Goal: Task Accomplishment & Management: Manage account settings

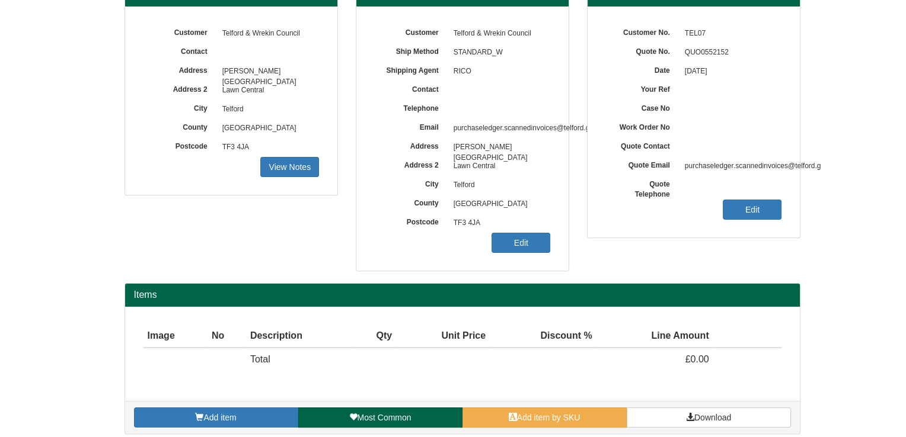
scroll to position [138, 0]
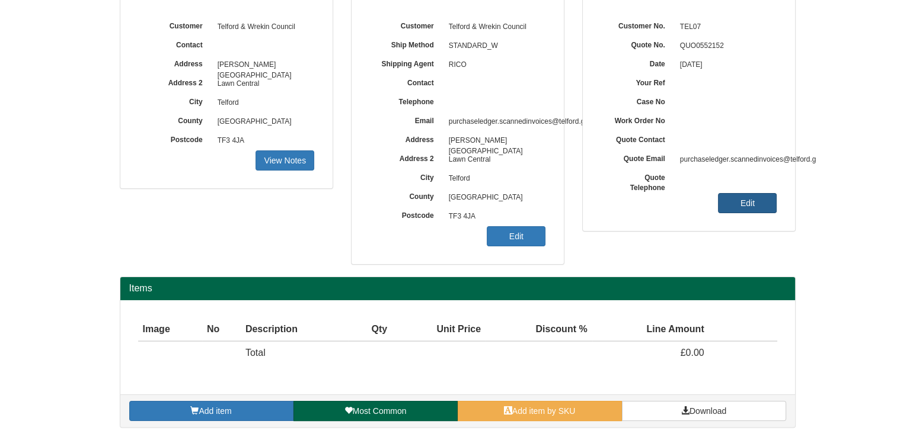
click at [742, 212] on link "Edit" at bounding box center [747, 203] width 59 height 20
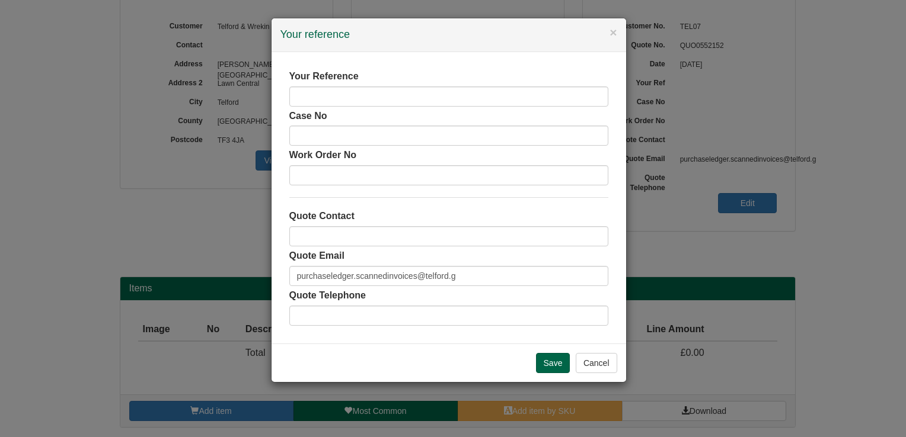
click at [441, 82] on div "Your Reference" at bounding box center [448, 88] width 319 height 37
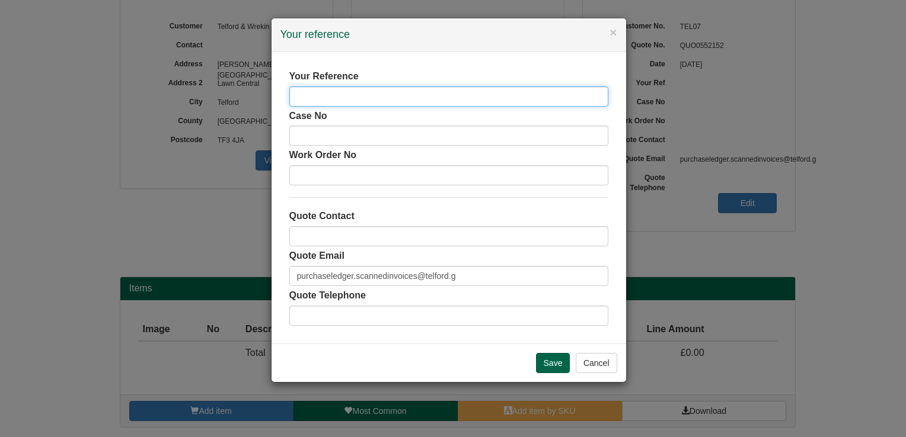
click at [428, 98] on input "text" at bounding box center [448, 97] width 319 height 20
type input "Jo Britton"
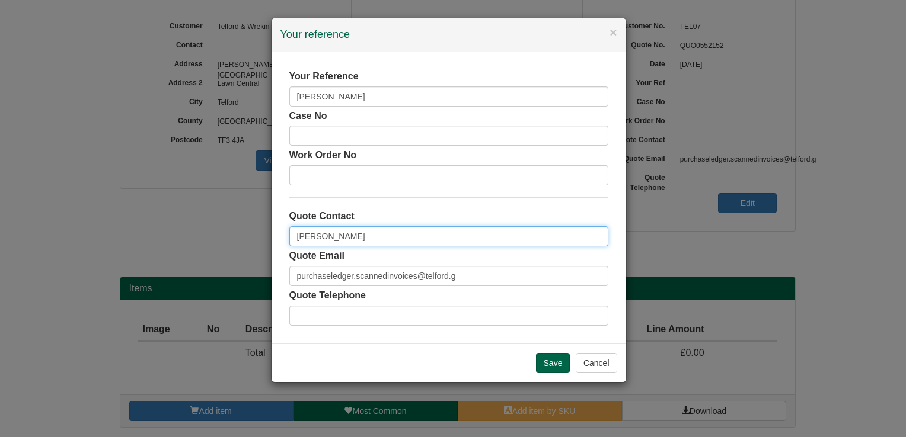
type input "[PERSON_NAME]"
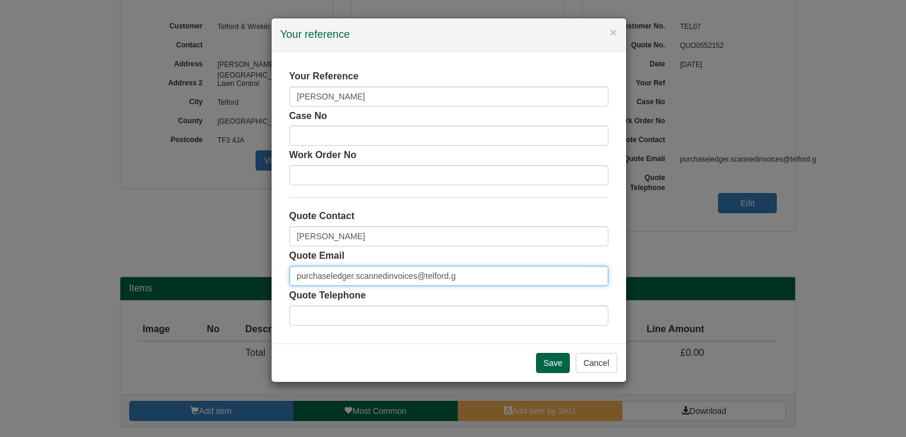
drag, startPoint x: 484, startPoint y: 276, endPoint x: 184, endPoint y: 269, distance: 299.4
click at [184, 269] on div "× Your reference Your Reference Jo Britton Case No Work Order No Quote Contact …" at bounding box center [453, 218] width 906 height 437
paste input "[EMAIL_ADDRESS][DOMAIN_NAME]"
type input "[EMAIL_ADDRESS][DOMAIN_NAME]"
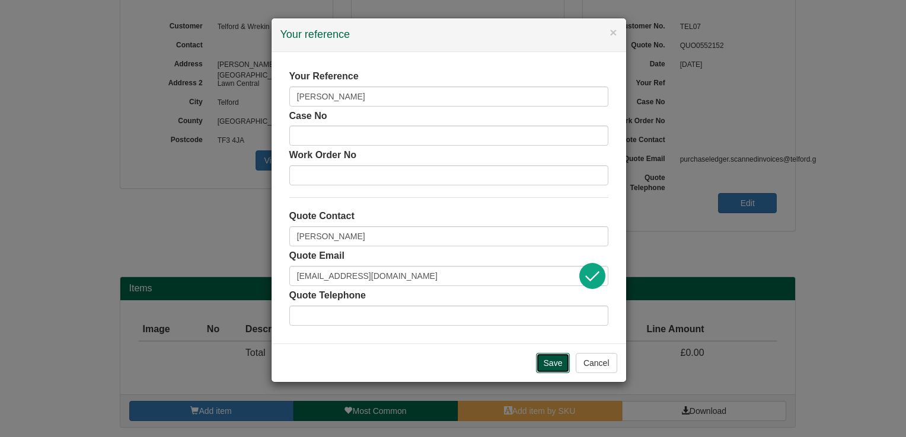
click at [563, 364] on input "Save" at bounding box center [553, 363] width 34 height 20
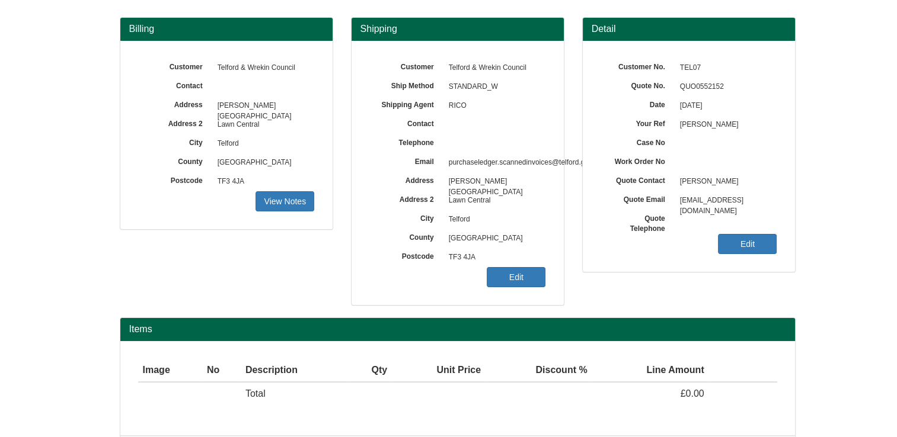
scroll to position [138, 0]
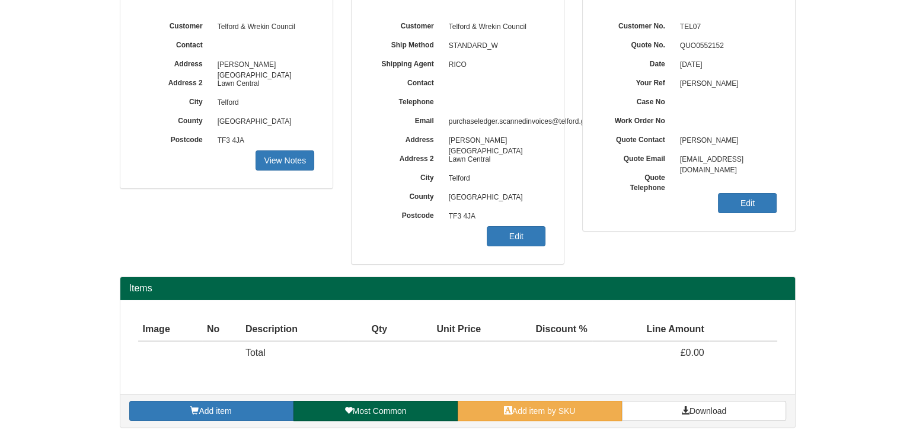
click at [528, 250] on div "Customer Telford & Wrekin Council Ship Method STANDARD_W Shipping Agent RICO Co…" at bounding box center [457, 132] width 212 height 264
click at [533, 227] on link "Edit" at bounding box center [516, 236] width 59 height 20
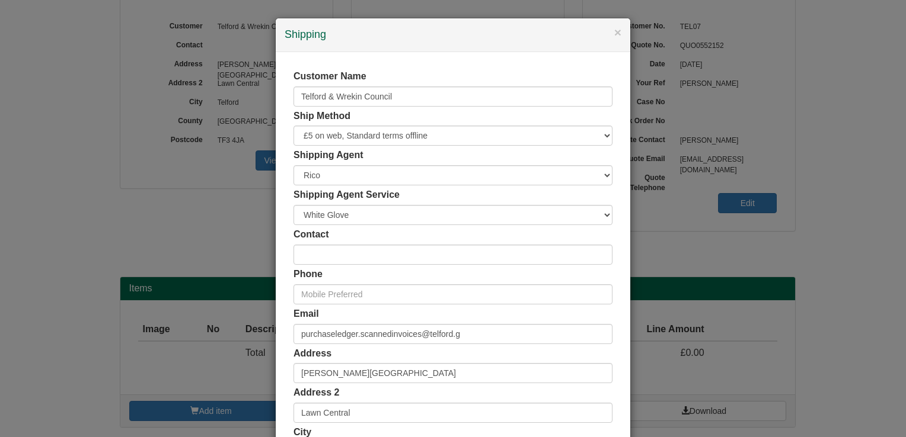
click at [618, 32] on div "× Shipping" at bounding box center [453, 35] width 354 height 34
click at [614, 33] on button "×" at bounding box center [617, 32] width 7 height 12
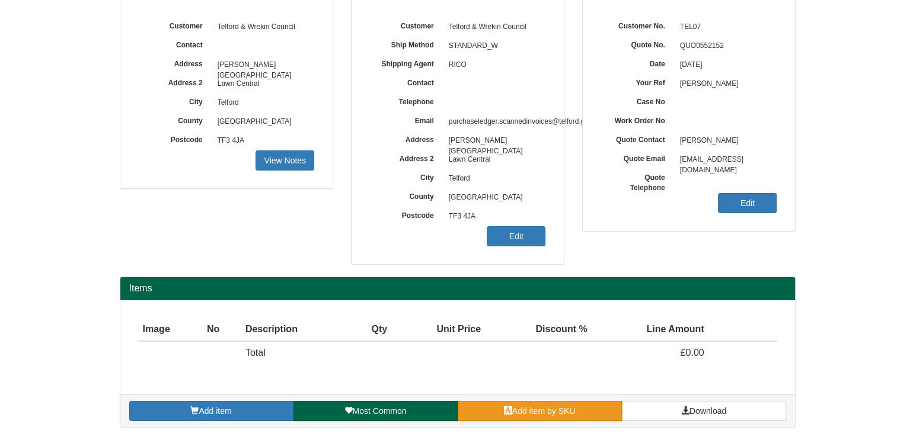
click at [517, 404] on link "Add item by SKU" at bounding box center [540, 411] width 164 height 20
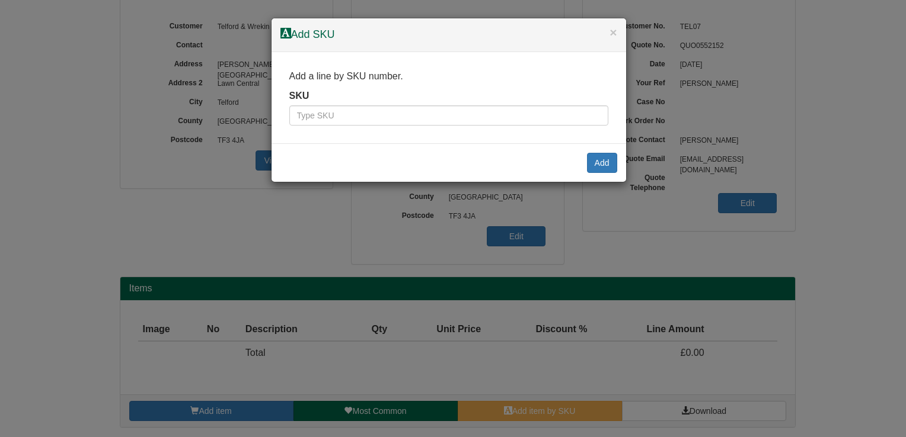
click at [482, 131] on div "Add a line by SKU number. SKU" at bounding box center [448, 98] width 354 height 92
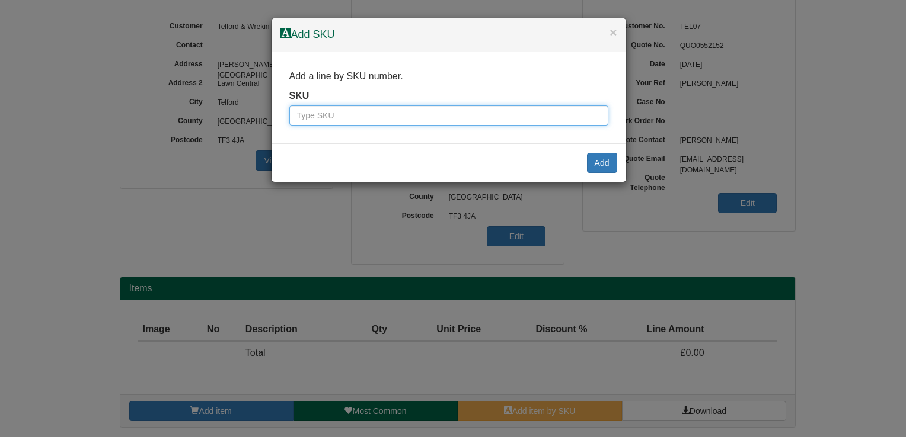
click at [480, 107] on input "text" at bounding box center [448, 115] width 319 height 20
type input "1301033"
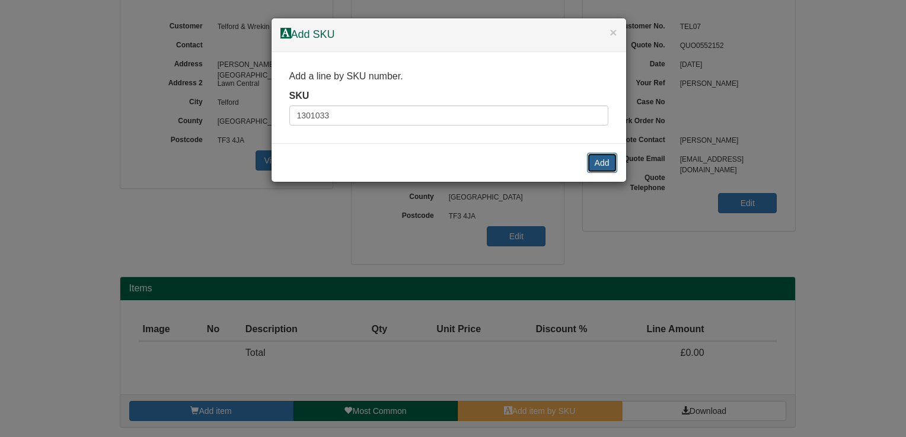
click at [593, 165] on button "Add" at bounding box center [602, 163] width 30 height 20
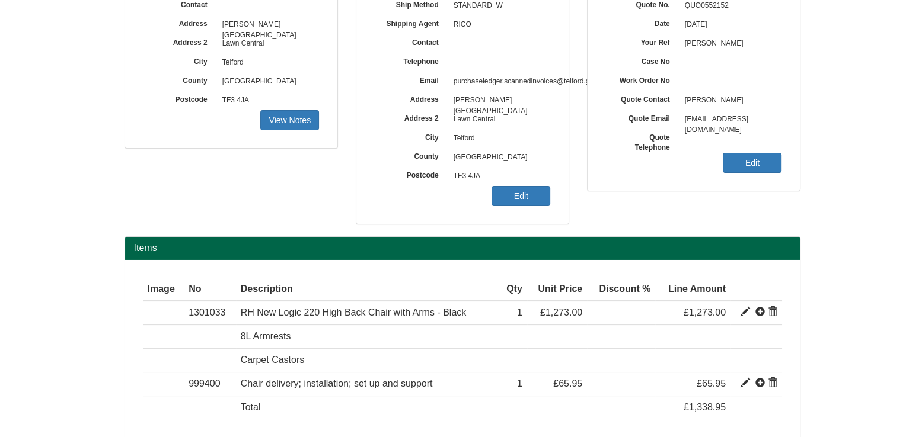
scroll to position [232, 0]
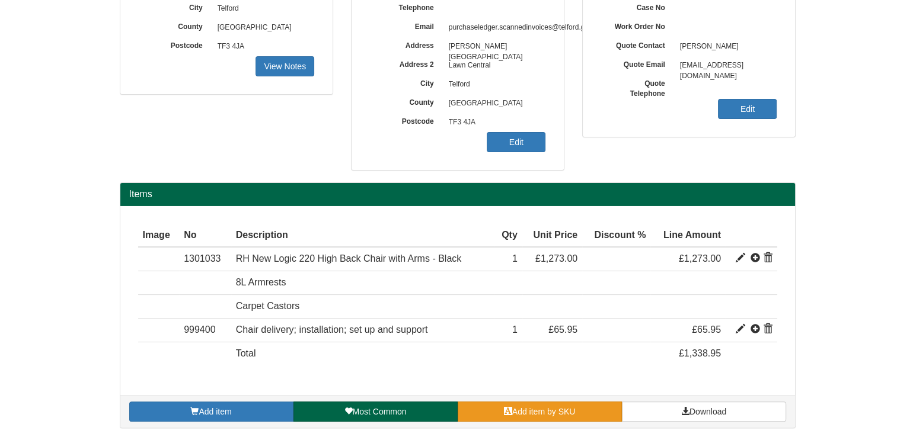
click at [477, 402] on link "Add item by SKU" at bounding box center [540, 412] width 164 height 20
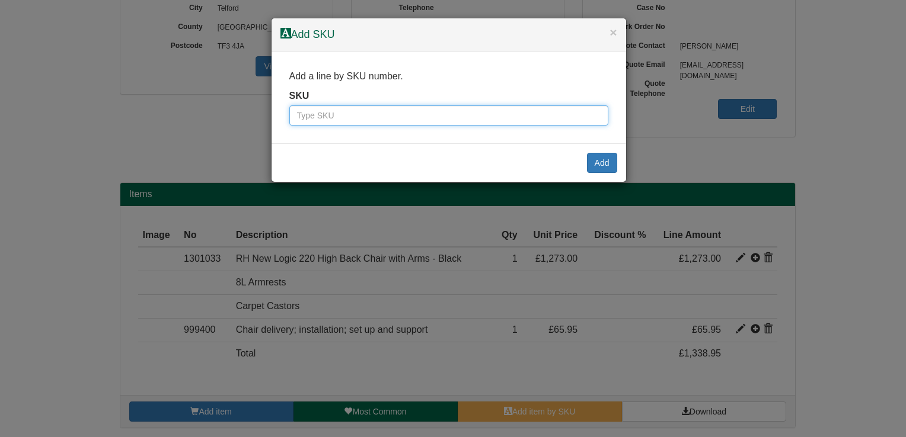
click at [414, 115] on input "text" at bounding box center [448, 115] width 319 height 20
type input "4034"
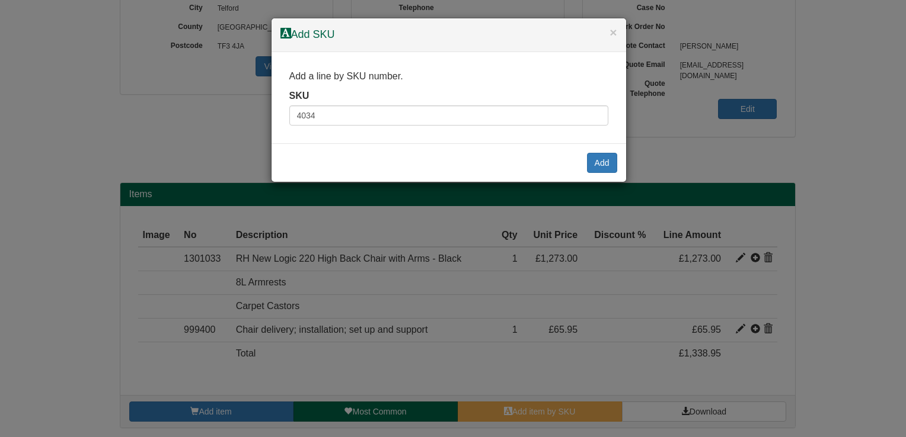
click at [620, 166] on div "Add" at bounding box center [448, 162] width 354 height 39
click at [602, 163] on button "Add" at bounding box center [602, 163] width 30 height 20
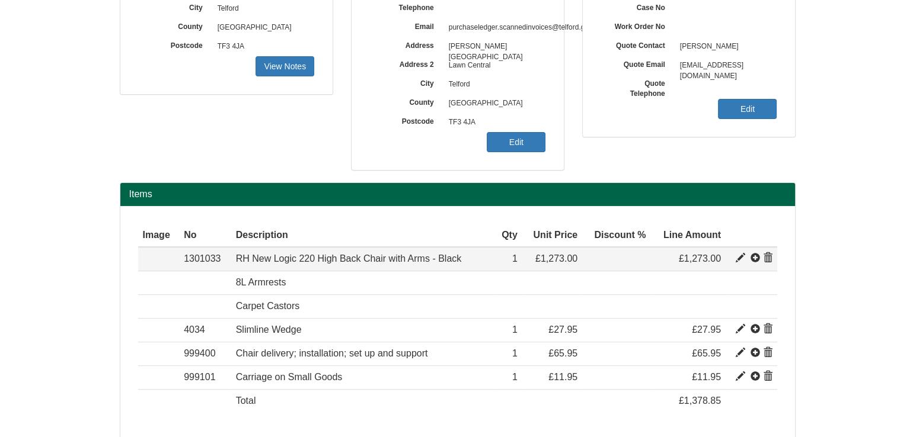
click at [741, 258] on span at bounding box center [740, 258] width 9 height 9
type input "RH New Logic 220 High Back Chair with Arms - Black"
type input "Fabric: Black (60999) Select"
type input "584.17"
type input "1273.00"
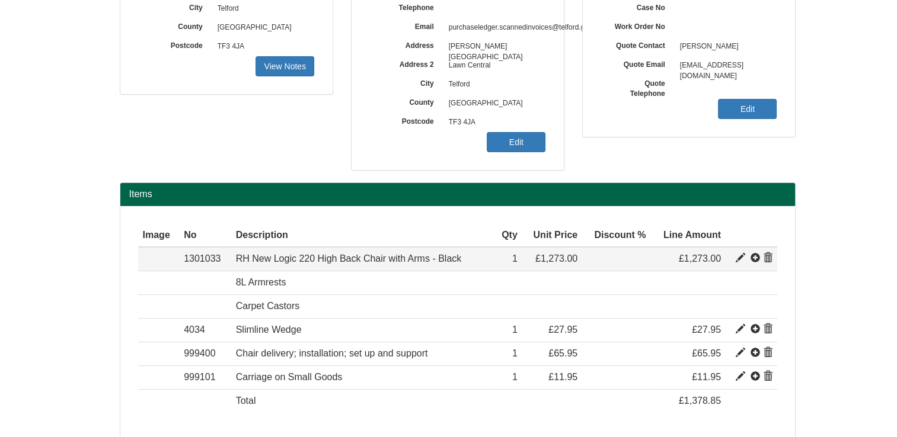
type input "1273.00"
type input "1"
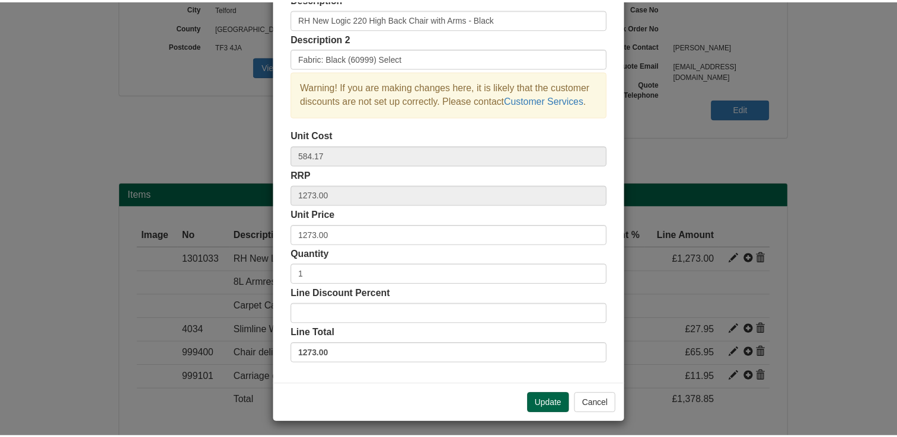
scroll to position [81, 0]
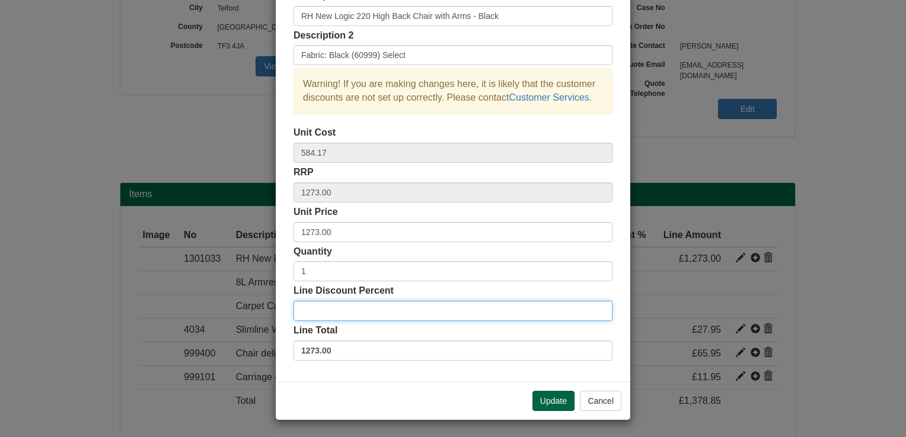
click at [373, 306] on input "Line Discount Percent" at bounding box center [452, 311] width 319 height 20
type input "20"
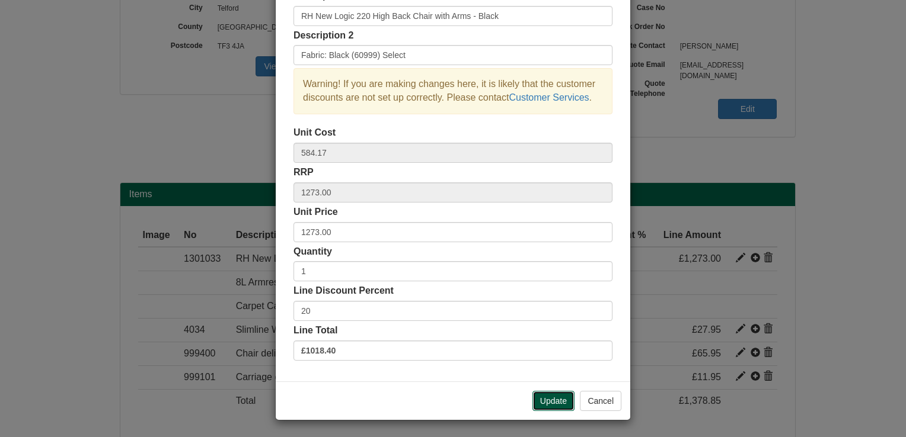
click at [548, 399] on button "Update" at bounding box center [553, 401] width 42 height 20
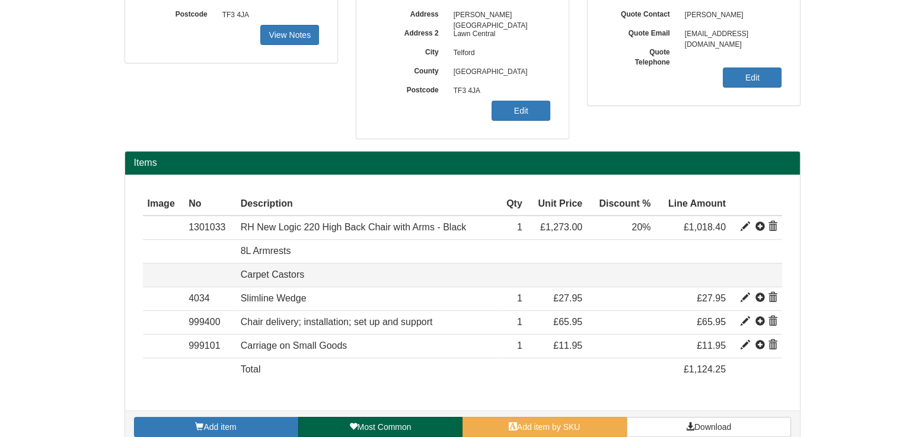
scroll to position [279, 0]
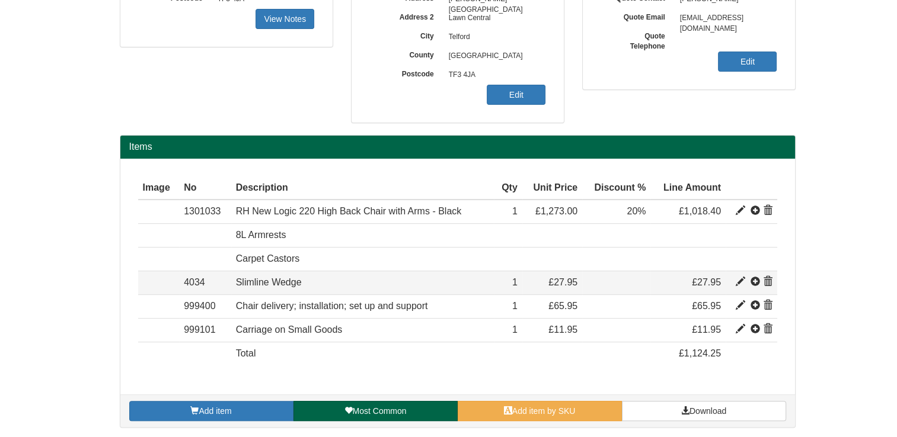
click at [737, 283] on span at bounding box center [740, 281] width 9 height 9
type input "Slimline Wedge"
type input "6.94"
type input "27.95"
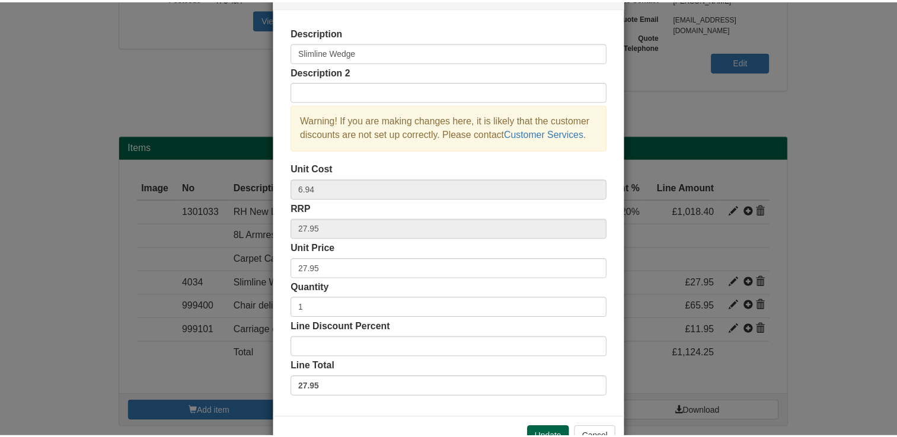
scroll to position [81, 0]
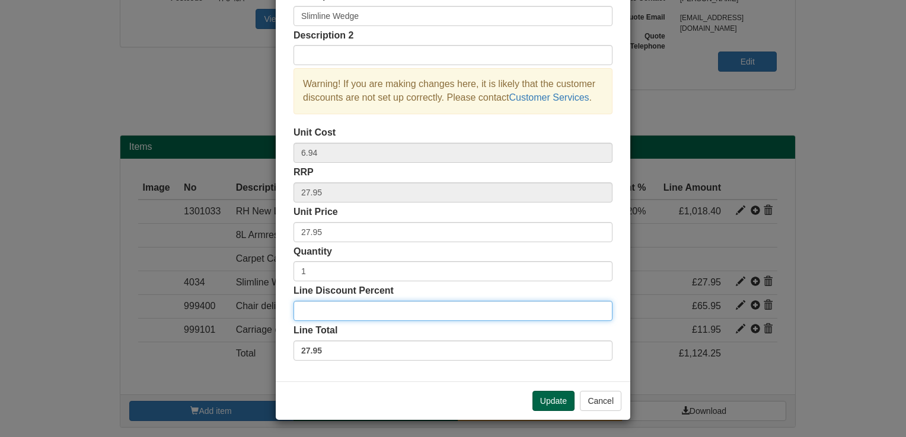
click at [367, 309] on input "Line Discount Percent" at bounding box center [452, 311] width 319 height 20
type input "20"
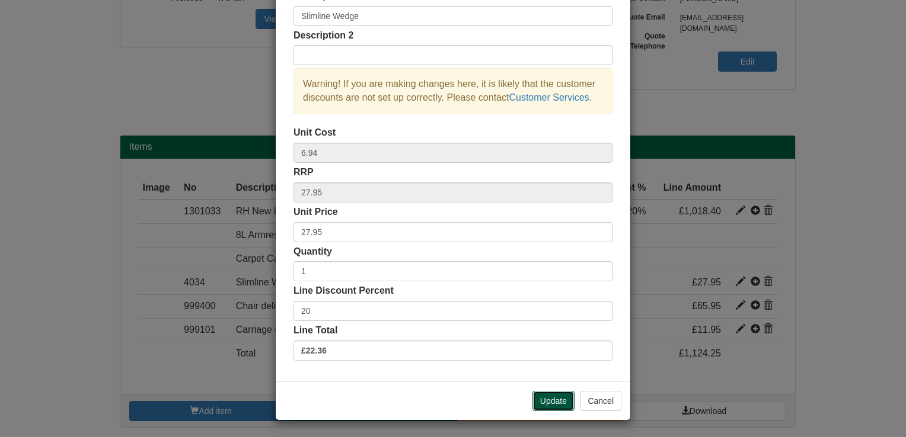
click at [539, 397] on button "Update" at bounding box center [553, 401] width 42 height 20
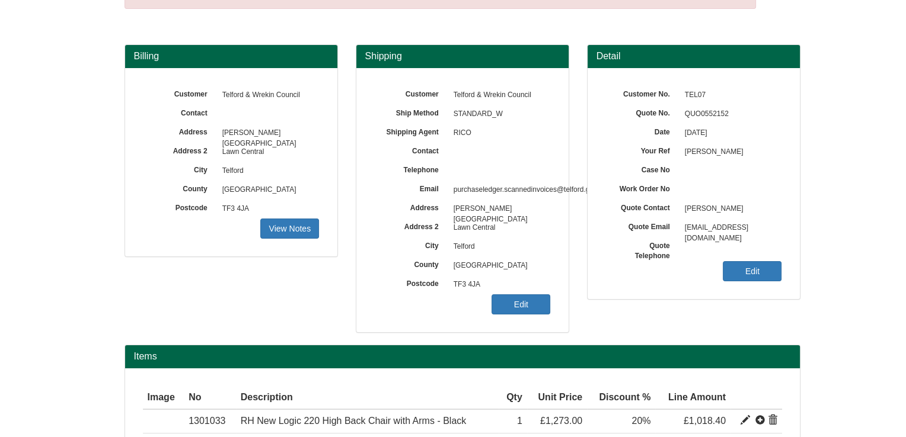
scroll to position [42, 0]
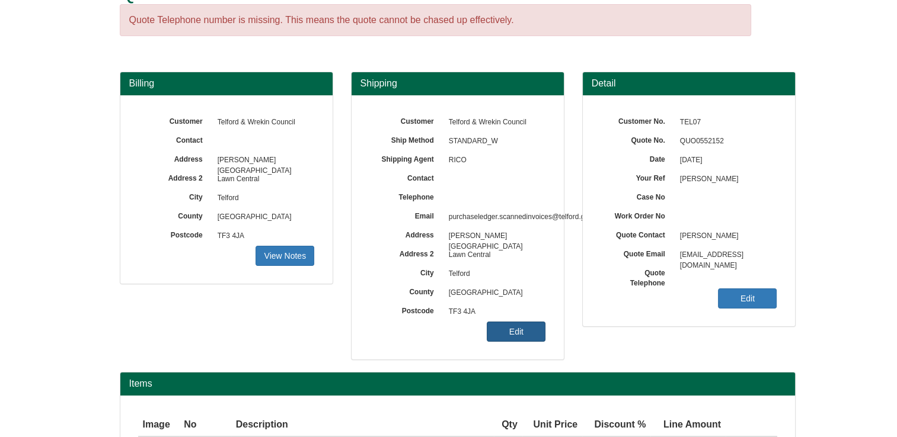
click at [526, 333] on link "Edit" at bounding box center [516, 332] width 59 height 20
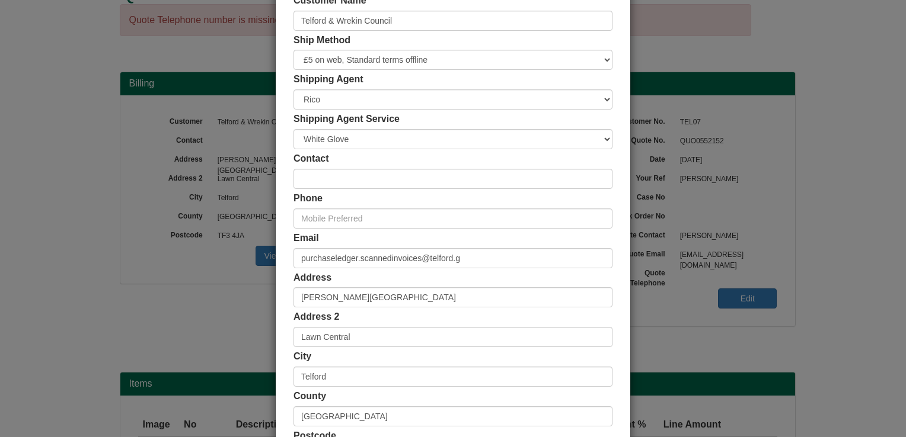
scroll to position [119, 0]
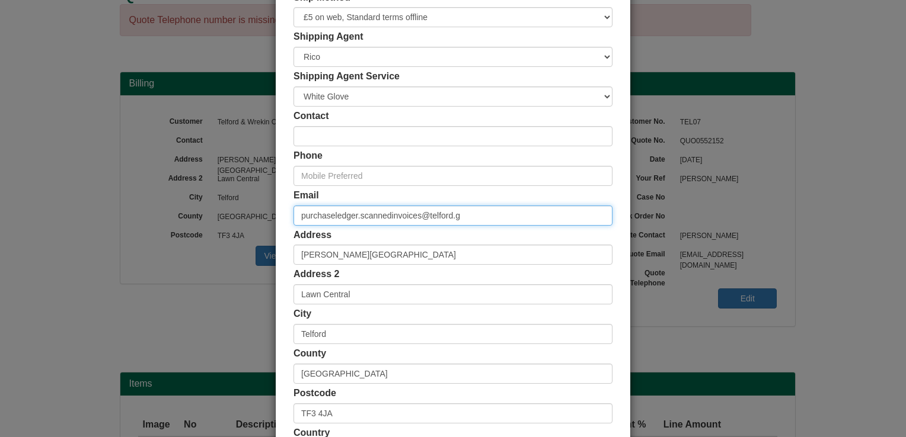
drag, startPoint x: 308, startPoint y: 212, endPoint x: 301, endPoint y: 218, distance: 8.9
click at [302, 218] on input "purchaseledger.scannedinvoices@telford.g" at bounding box center [452, 216] width 319 height 20
drag, startPoint x: 506, startPoint y: 211, endPoint x: 160, endPoint y: 219, distance: 346.2
click at [160, 219] on div "× Shipping Customer Name Telford & Wrekin Council Ship Method Free of Charge £5…" at bounding box center [453, 218] width 906 height 437
paste input "[EMAIL_ADDRESS][DOMAIN_NAME]"
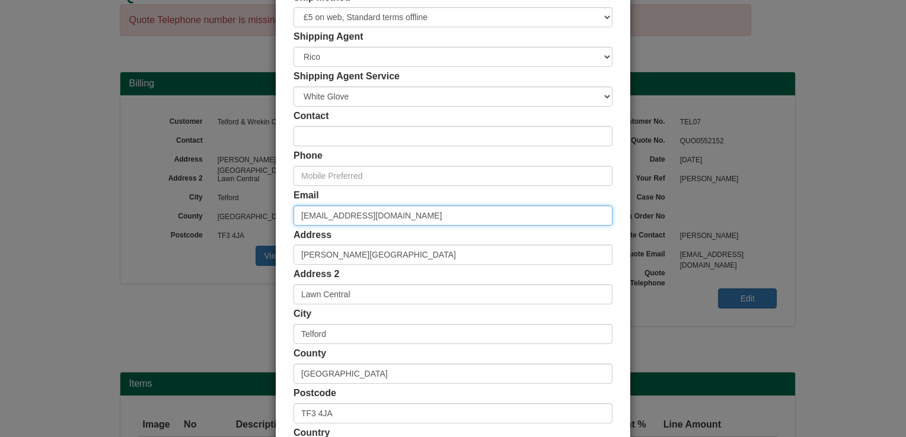
type input "[EMAIL_ADDRESS][DOMAIN_NAME]"
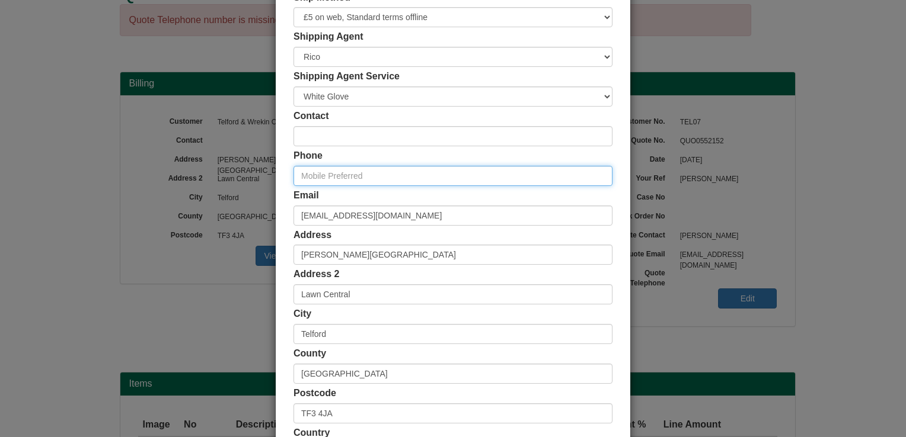
click at [384, 179] on input "text" at bounding box center [452, 176] width 319 height 20
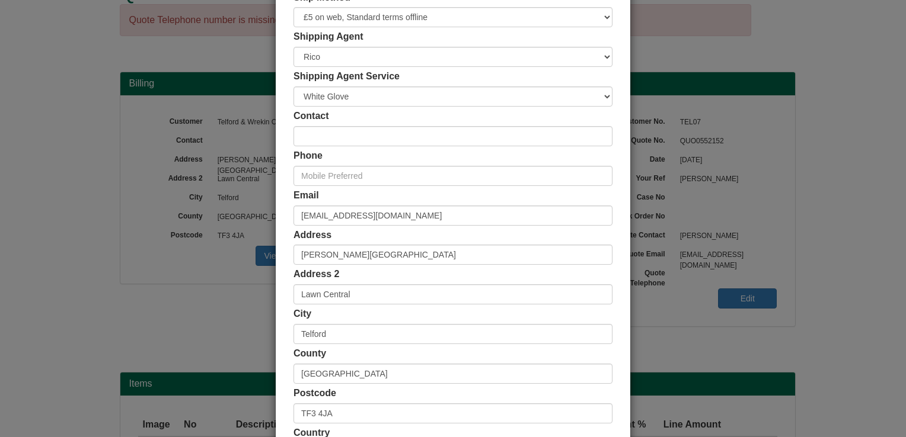
click at [515, 236] on div "Address [PERSON_NAME][GEOGRAPHIC_DATA]" at bounding box center [452, 247] width 319 height 37
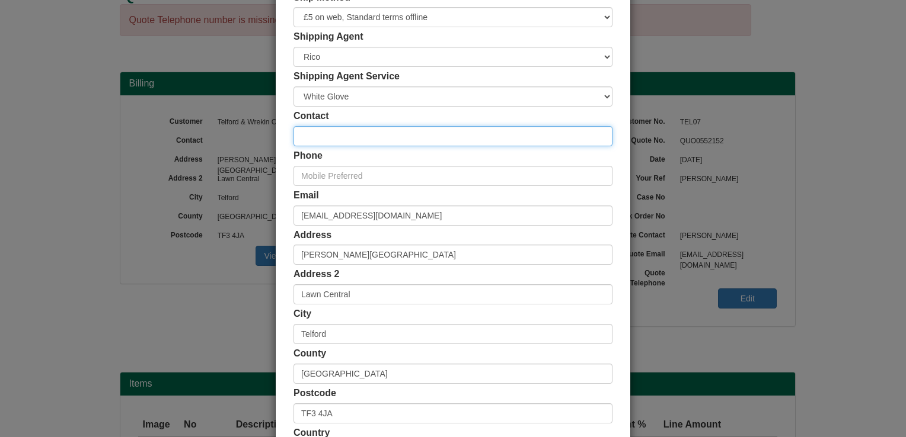
click at [417, 141] on input "text" at bounding box center [452, 136] width 319 height 20
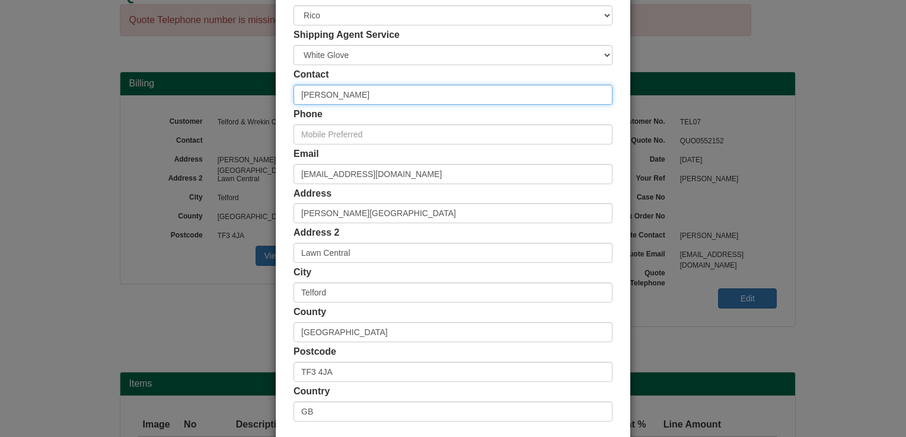
scroll to position [218, 0]
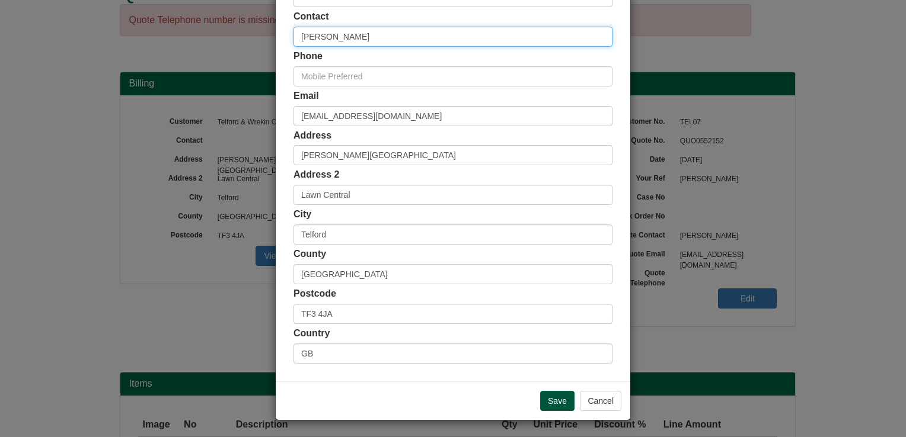
type input "[PERSON_NAME]"
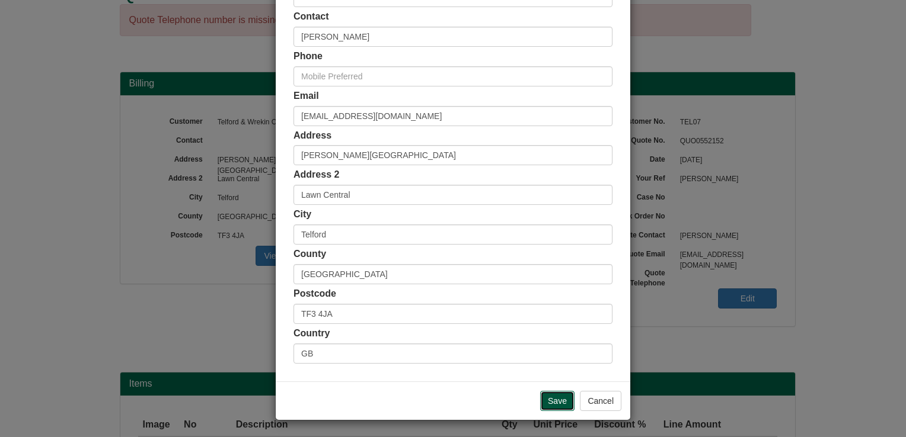
click at [554, 397] on input "Save" at bounding box center [557, 401] width 34 height 20
click at [555, 404] on input "Save" at bounding box center [557, 401] width 34 height 20
click at [559, 398] on input "Save" at bounding box center [557, 401] width 34 height 20
click at [561, 396] on input "Save" at bounding box center [557, 401] width 34 height 20
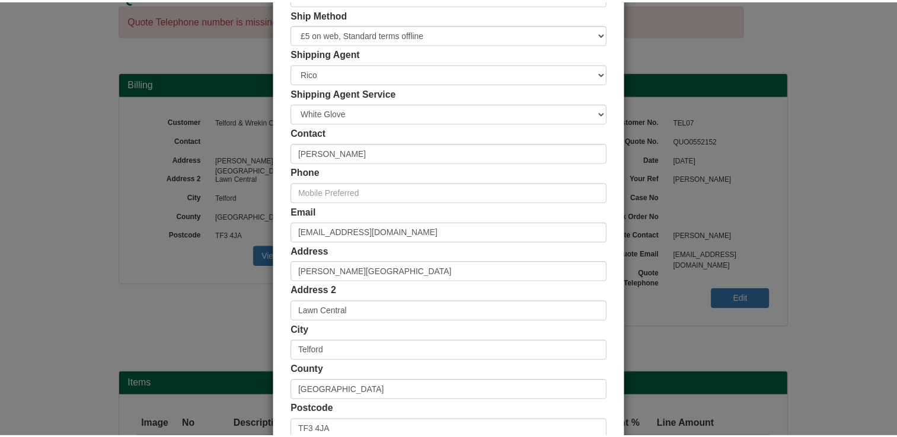
scroll to position [0, 0]
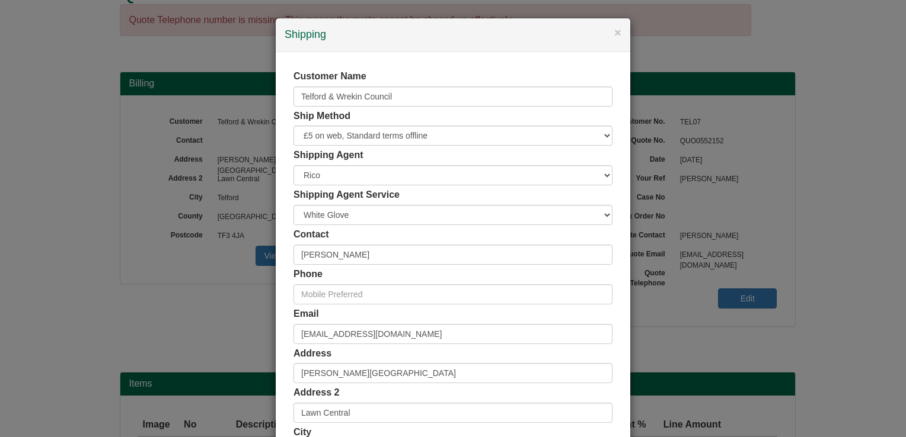
click at [417, 320] on div "Email [EMAIL_ADDRESS][DOMAIN_NAME]" at bounding box center [452, 326] width 319 height 37
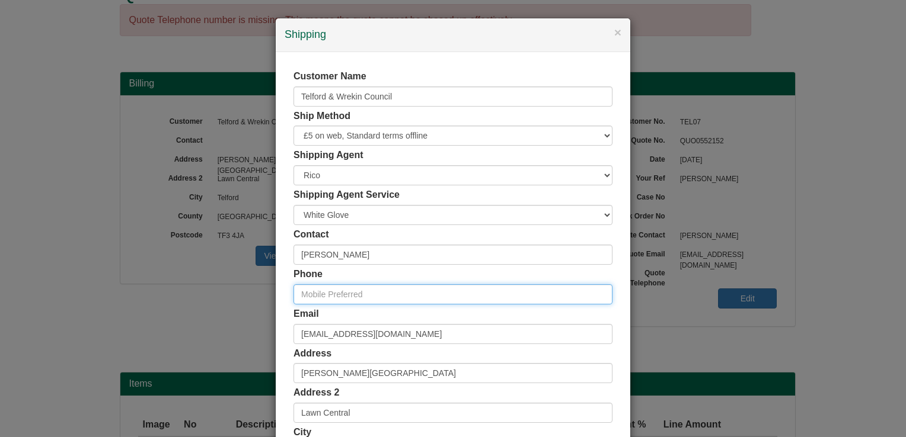
click at [417, 304] on input "text" at bounding box center [452, 294] width 319 height 20
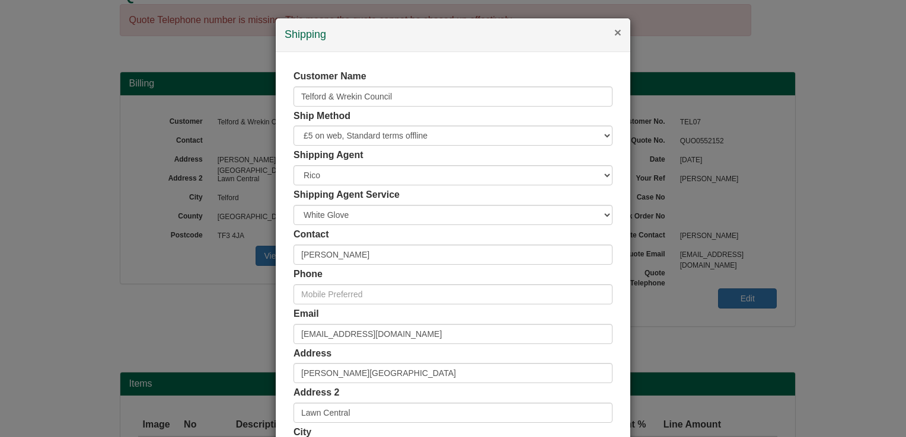
click at [614, 33] on button "×" at bounding box center [617, 32] width 7 height 12
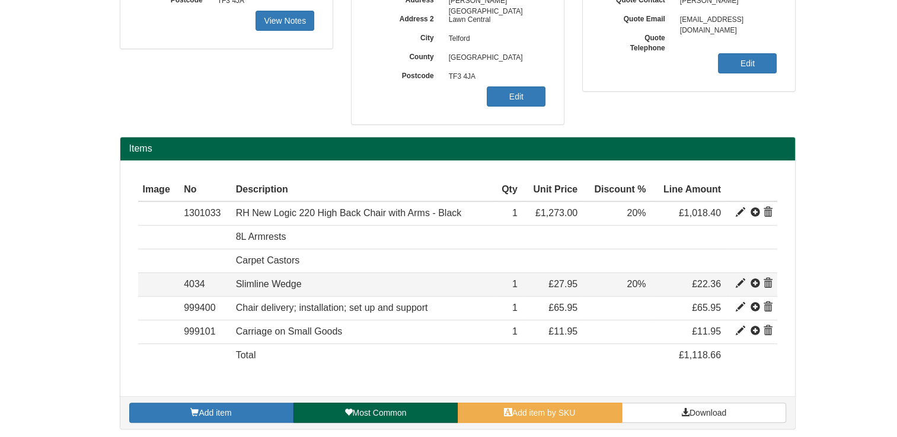
scroll to position [279, 0]
